Goal: Task Accomplishment & Management: Use online tool/utility

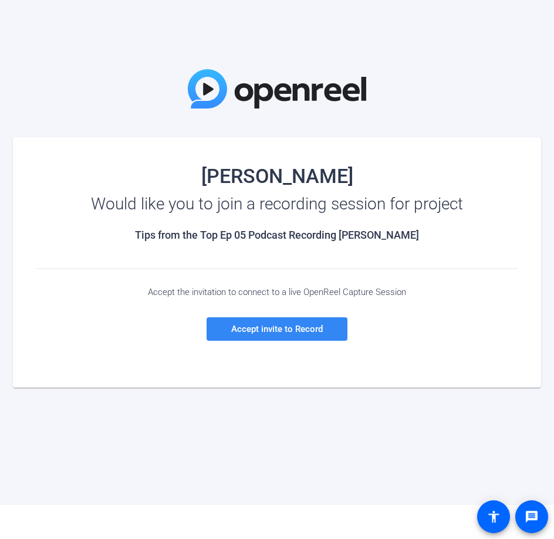
click at [266, 334] on span at bounding box center [277, 329] width 141 height 28
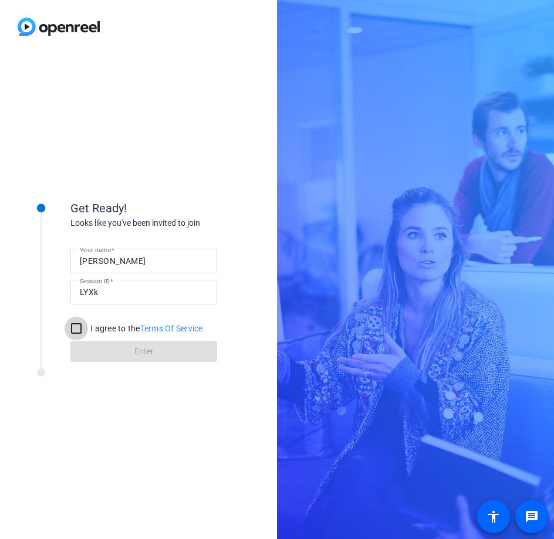
click at [76, 328] on input "I agree to the Terms Of Service" at bounding box center [76, 328] width 23 height 23
checkbox input "true"
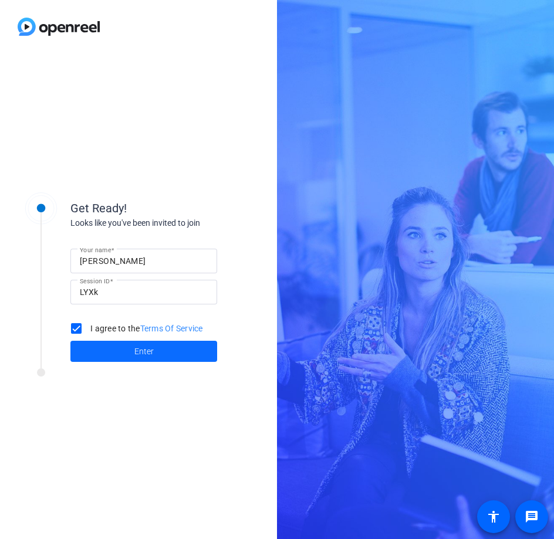
click at [124, 352] on span at bounding box center [143, 351] width 147 height 28
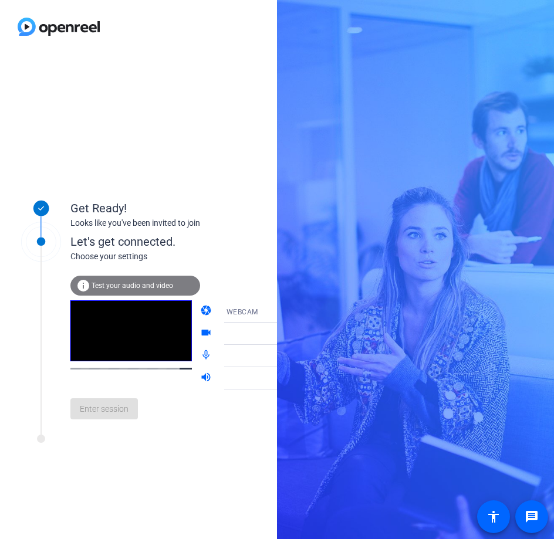
click at [200, 333] on mat-icon "videocam" at bounding box center [207, 334] width 14 height 14
click at [123, 284] on span "Test your audio and video" at bounding box center [133, 286] width 82 height 8
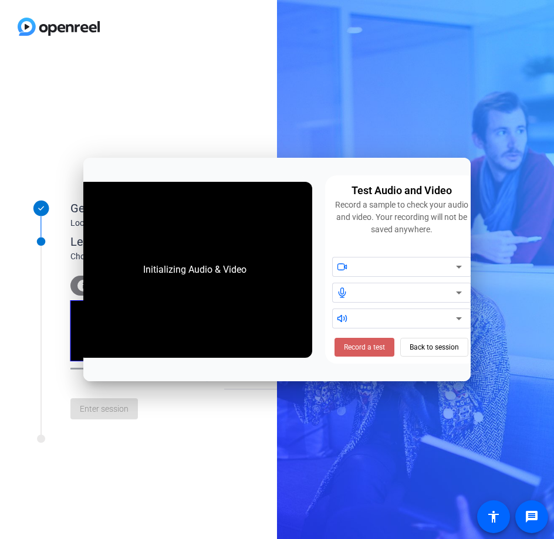
click at [377, 353] on span at bounding box center [364, 347] width 60 height 28
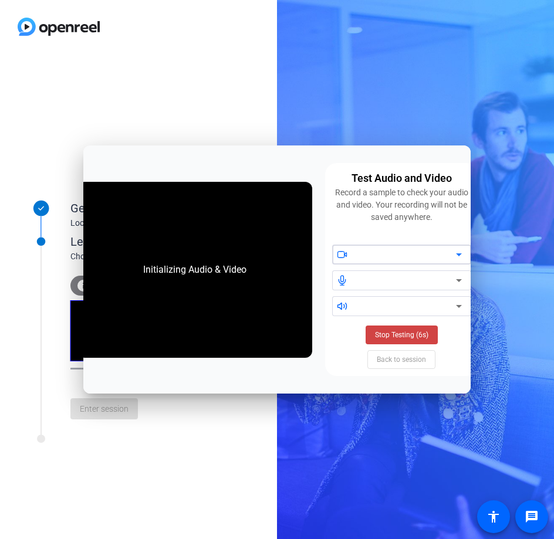
click at [445, 254] on div at bounding box center [406, 255] width 100 height 14
click at [346, 258] on icon at bounding box center [342, 254] width 11 height 11
click at [389, 364] on div "Stop Testing (6s) Back to session" at bounding box center [401, 347] width 139 height 43
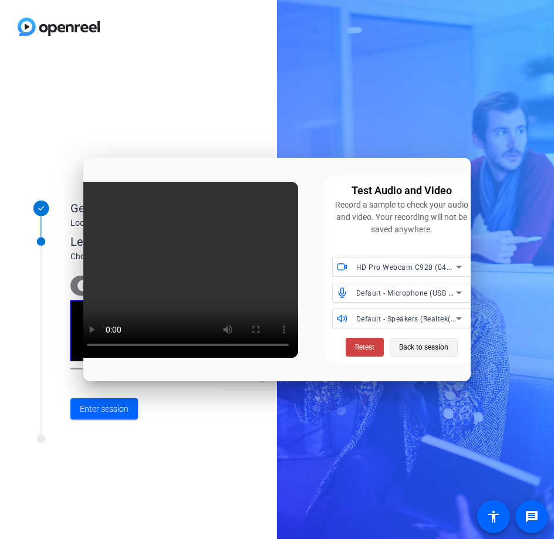
click at [410, 346] on span "Back to session" at bounding box center [423, 347] width 49 height 22
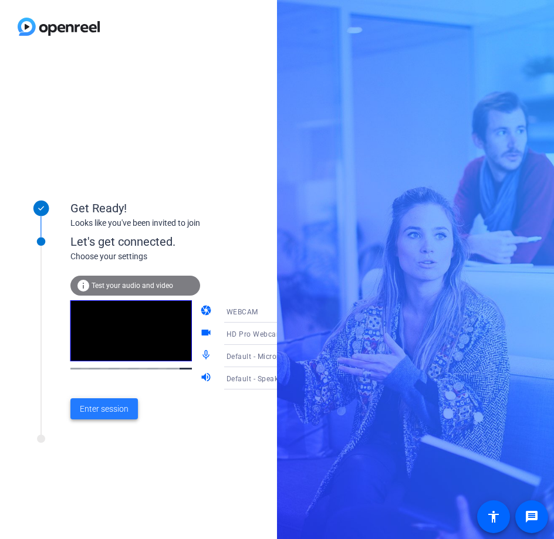
click at [113, 409] on span "Enter session" at bounding box center [104, 409] width 49 height 12
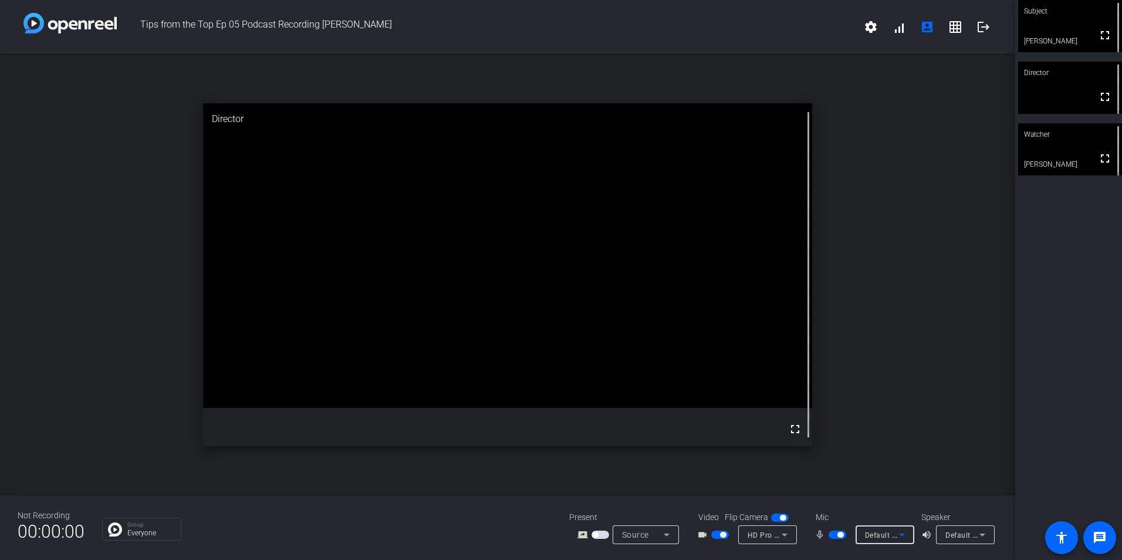
click at [553, 537] on icon at bounding box center [902, 534] width 14 height 14
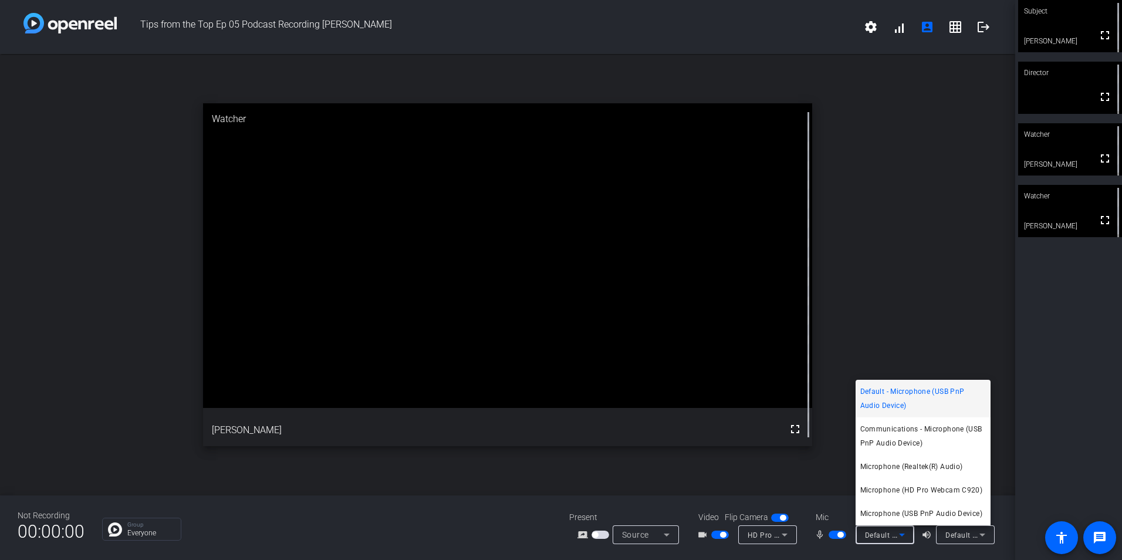
click at [442, 532] on div at bounding box center [561, 280] width 1122 height 560
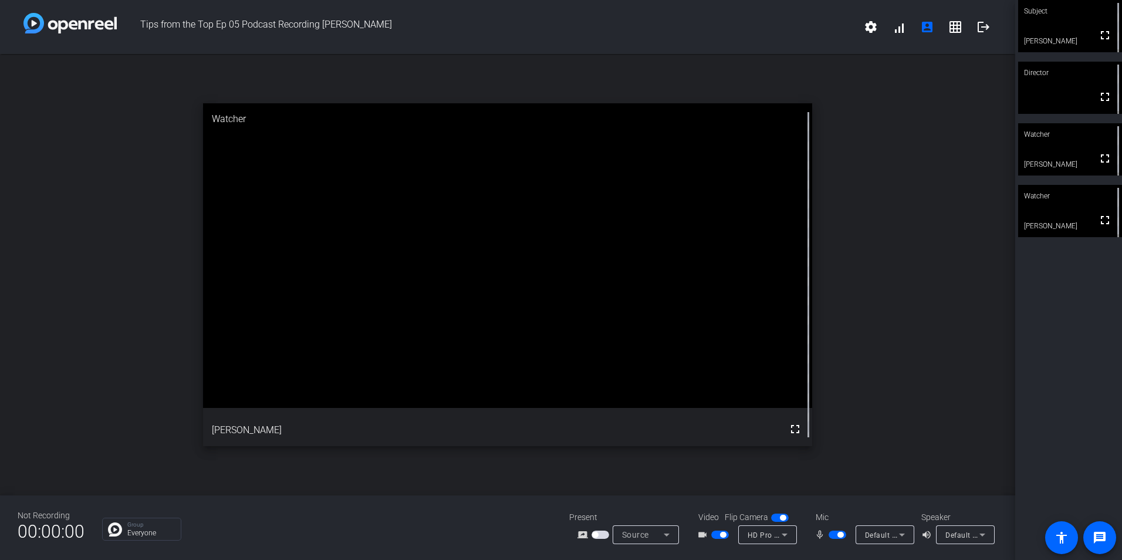
click at [553, 140] on div "open_in_new Watcher fullscreen [PERSON_NAME]" at bounding box center [507, 274] width 1015 height 441
click at [553, 536] on span "HD Pro Webcam C920 (046d:08e5)" at bounding box center [808, 534] width 121 height 9
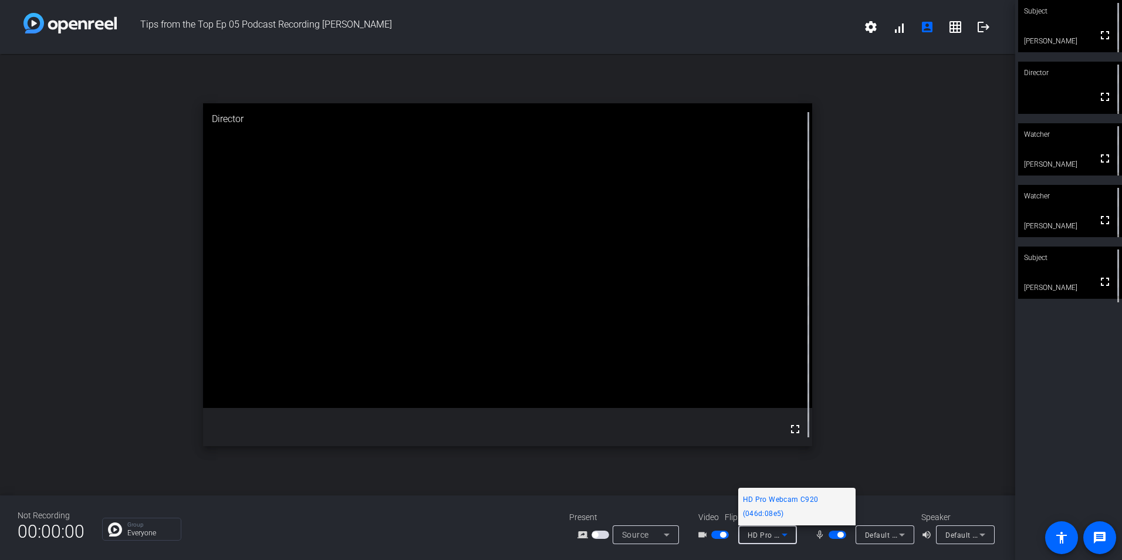
click at [553, 445] on div at bounding box center [561, 280] width 1122 height 560
